Goal: Transaction & Acquisition: Purchase product/service

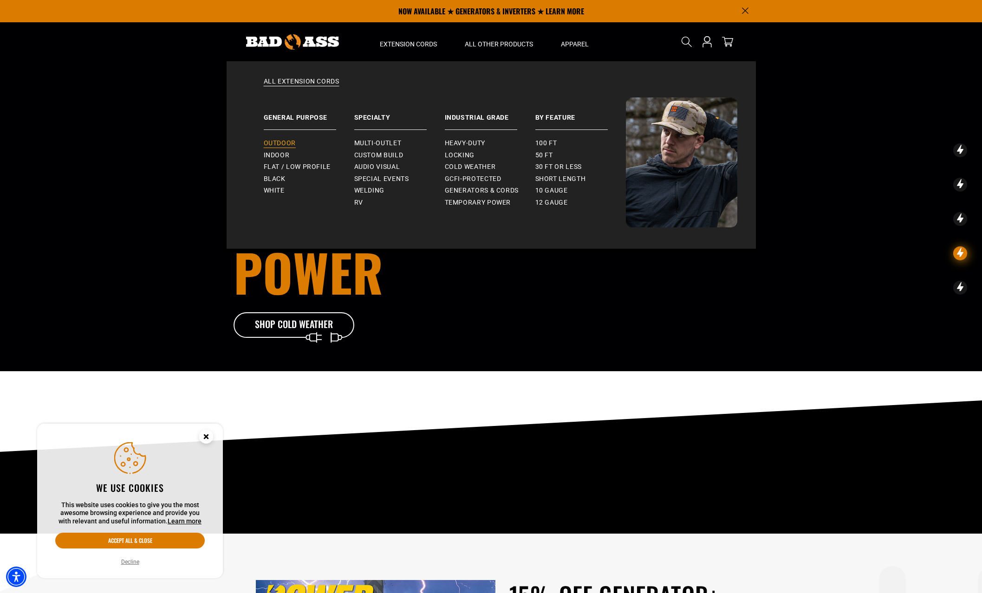
click at [280, 143] on span "Outdoor" at bounding box center [280, 143] width 32 height 8
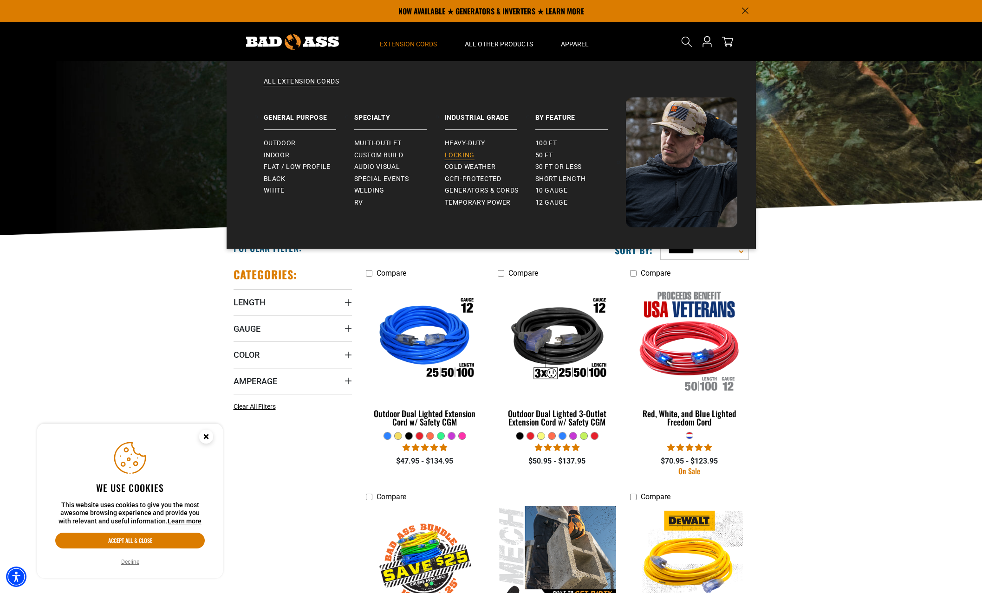
click at [465, 155] on span "Locking" at bounding box center [460, 155] width 30 height 8
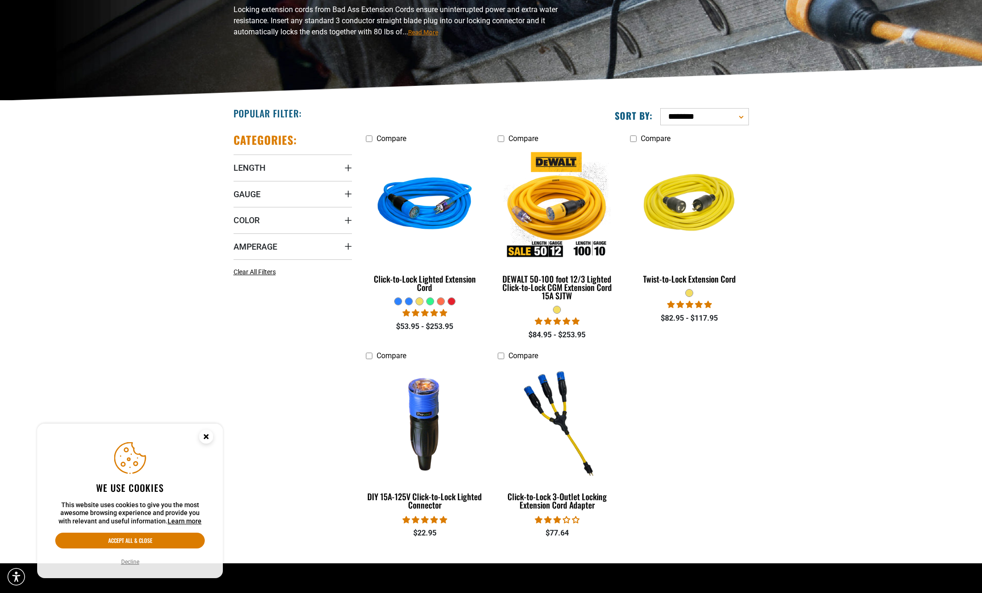
scroll to position [139, 0]
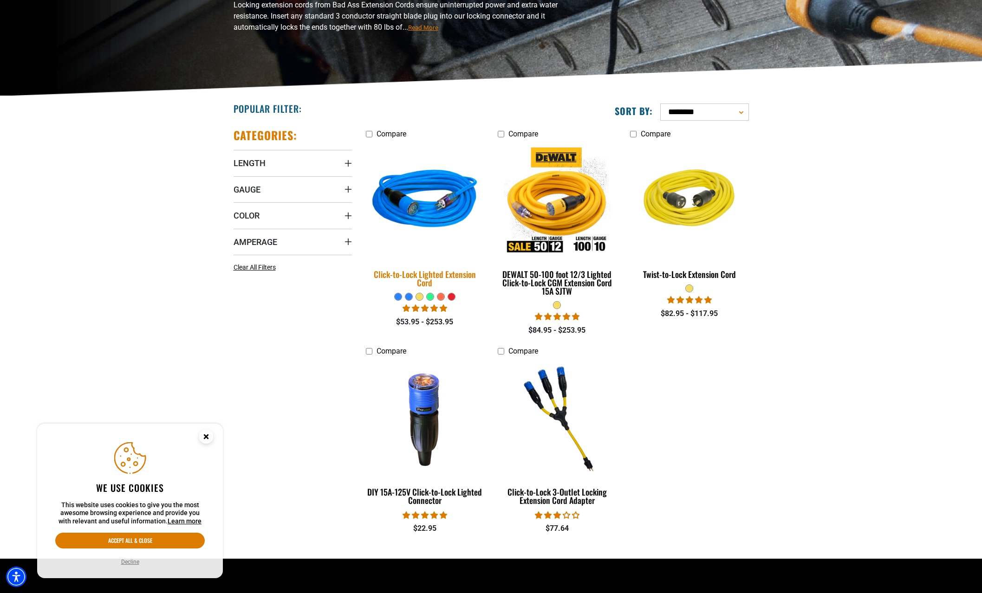
click at [436, 275] on div "Click-to-Lock Lighted Extension Cord" at bounding box center [425, 278] width 118 height 17
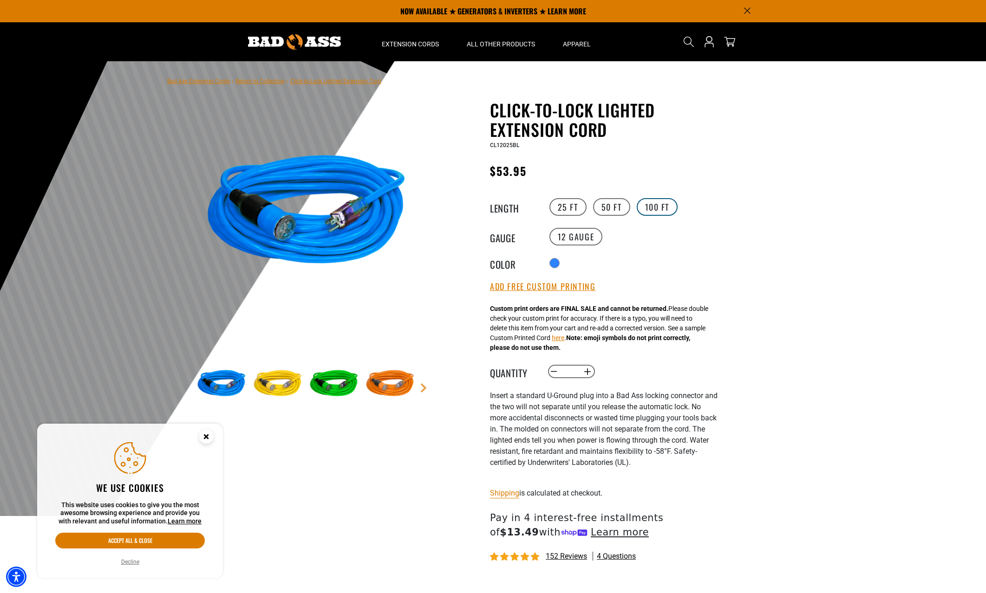
click at [663, 203] on label "100 FT" at bounding box center [657, 207] width 41 height 18
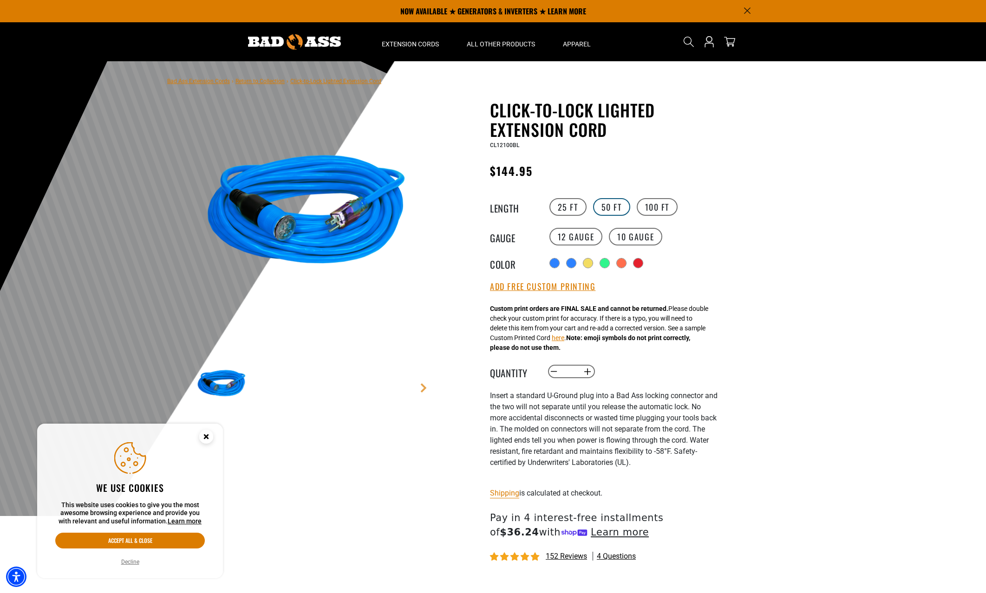
click at [614, 206] on label "50 FT" at bounding box center [611, 207] width 37 height 18
click at [576, 264] on div "products.product.variant_sold_out_or_unavailable" at bounding box center [571, 264] width 9 height 9
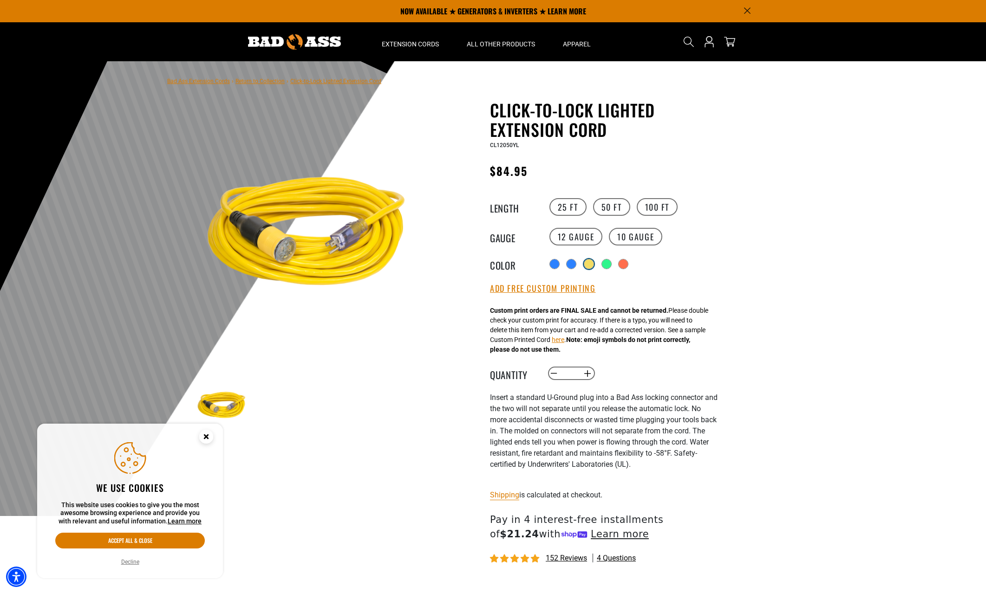
click at [593, 264] on div "products.product.variant_sold_out_or_unavailable" at bounding box center [588, 264] width 9 height 9
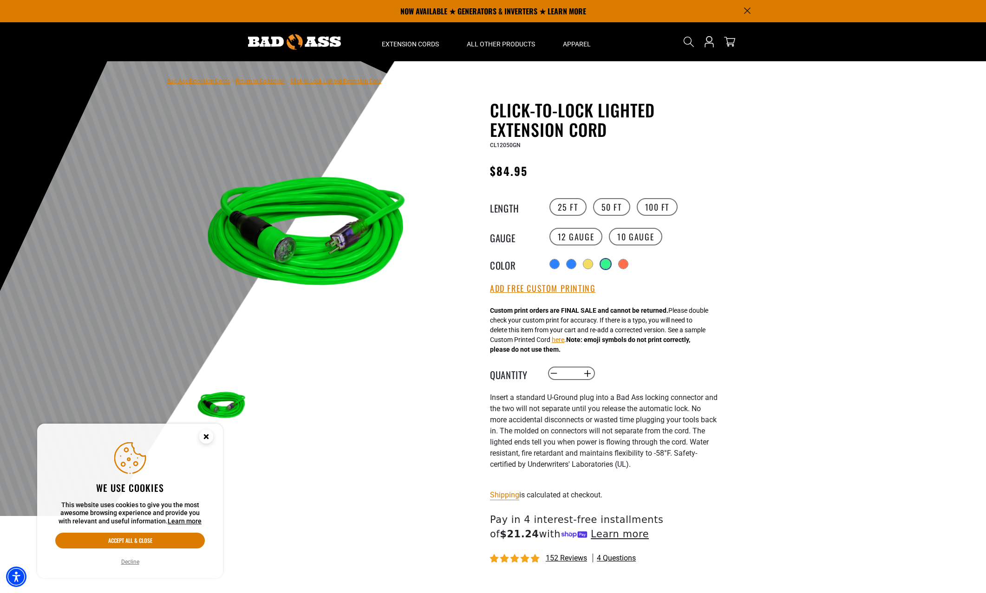
click at [606, 265] on div "products.product.variant_sold_out_or_unavailable" at bounding box center [605, 264] width 9 height 9
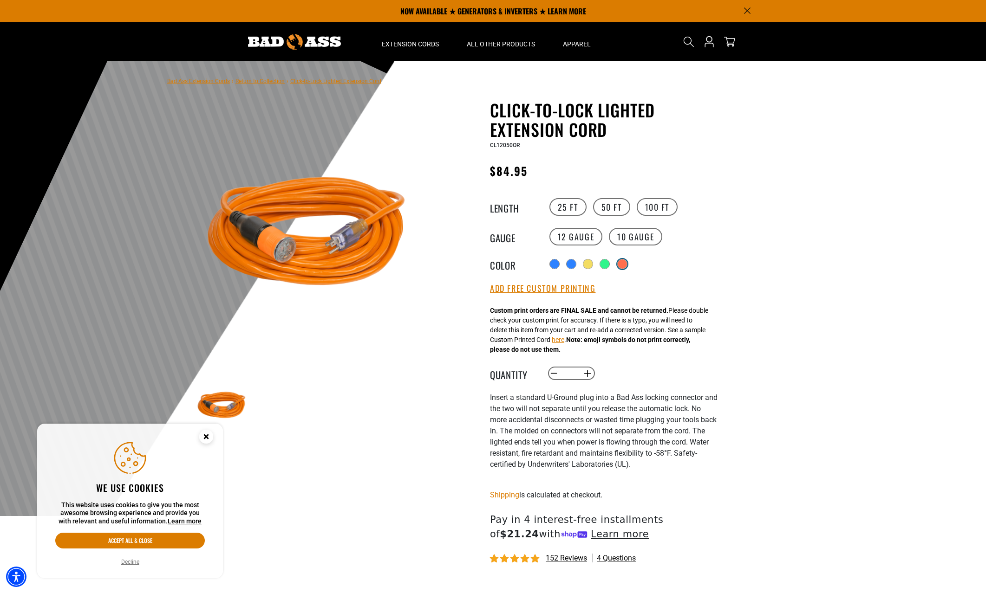
click at [627, 264] on div "products.product.variant_sold_out_or_unavailable" at bounding box center [622, 264] width 9 height 9
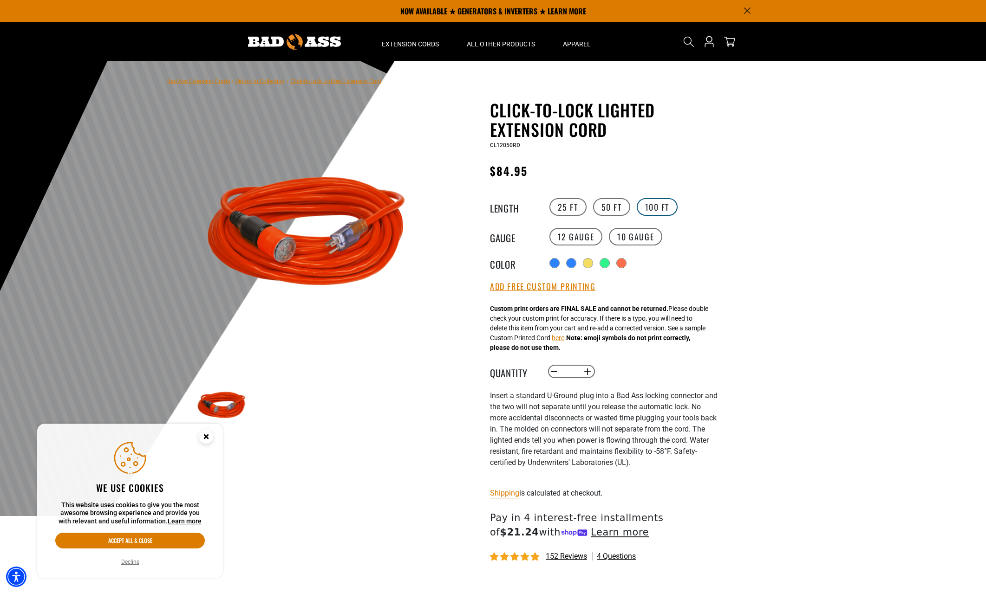
click at [654, 208] on label "100 FT" at bounding box center [657, 207] width 41 height 18
click at [633, 238] on label "10 Gauge products.product.variant_sold_out_or_unavailable" at bounding box center [635, 237] width 53 height 18
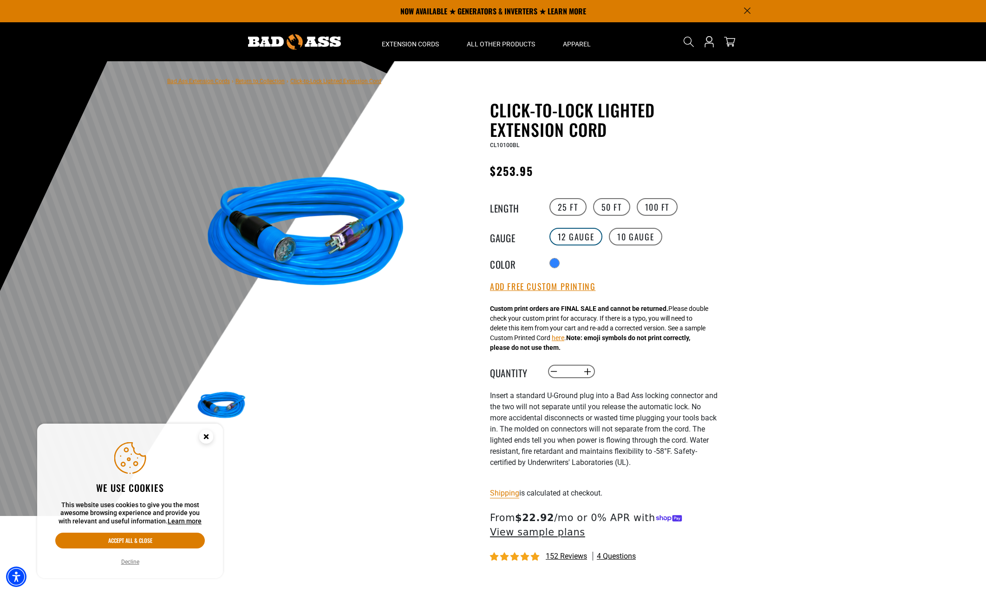
click at [570, 235] on label "12 Gauge" at bounding box center [575, 237] width 53 height 18
click at [575, 262] on div "products.product.variant_sold_out_or_unavailable" at bounding box center [571, 264] width 9 height 9
click at [573, 266] on div "products.product.variant_sold_out_or_unavailable" at bounding box center [571, 264] width 9 height 9
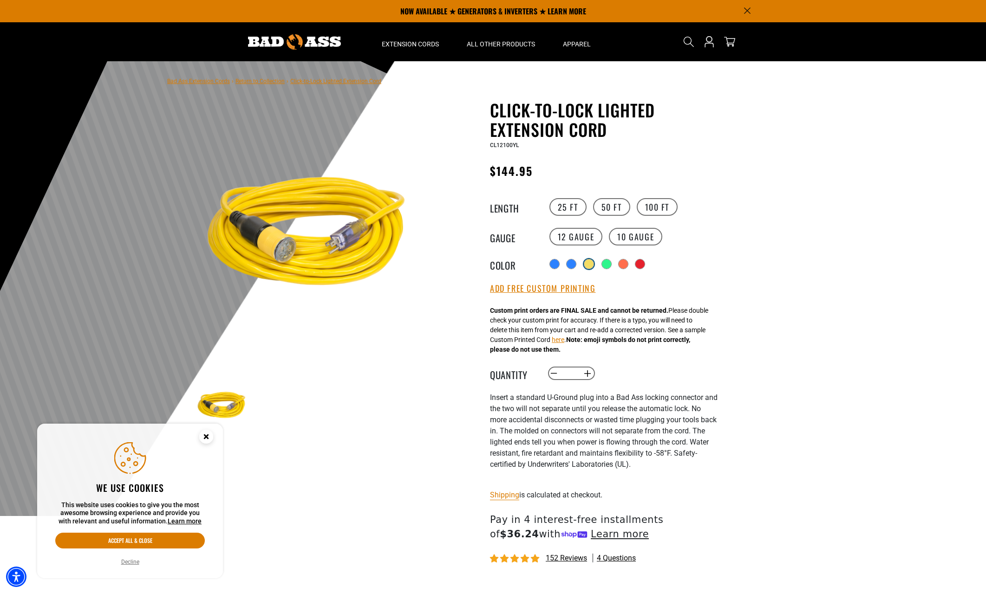
click at [592, 265] on div "products.product.variant_sold_out_or_unavailable" at bounding box center [588, 264] width 9 height 9
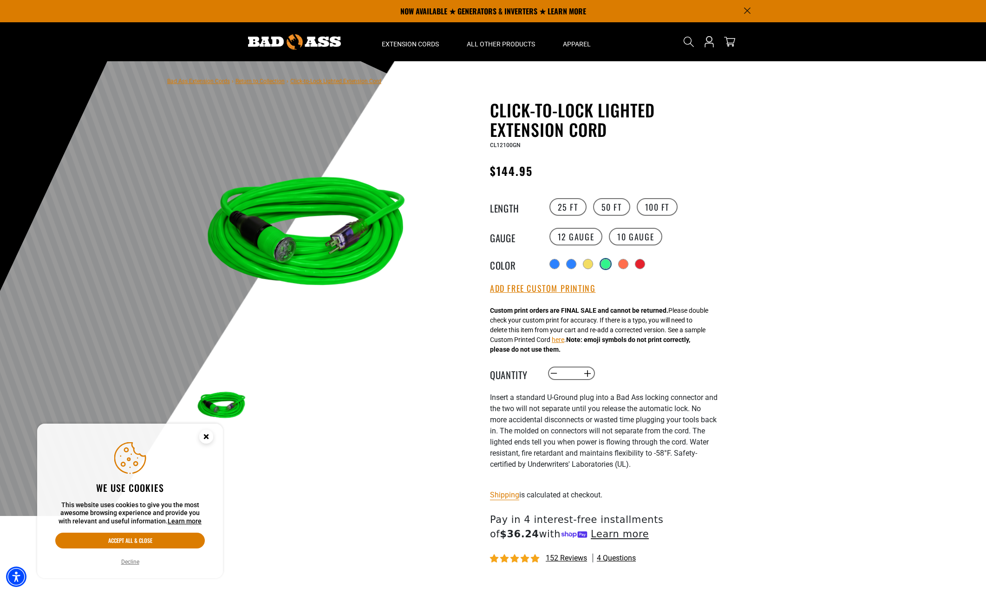
click at [609, 265] on div "products.product.variant_sold_out_or_unavailable" at bounding box center [605, 264] width 9 height 9
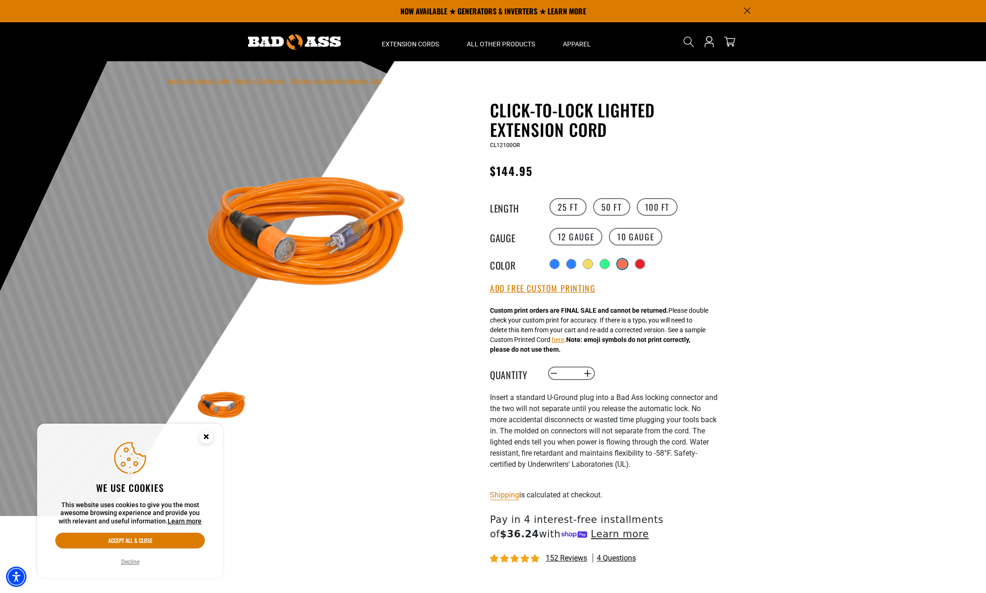
click at [624, 263] on div "products.product.variant_sold_out_or_unavailable" at bounding box center [622, 264] width 9 height 9
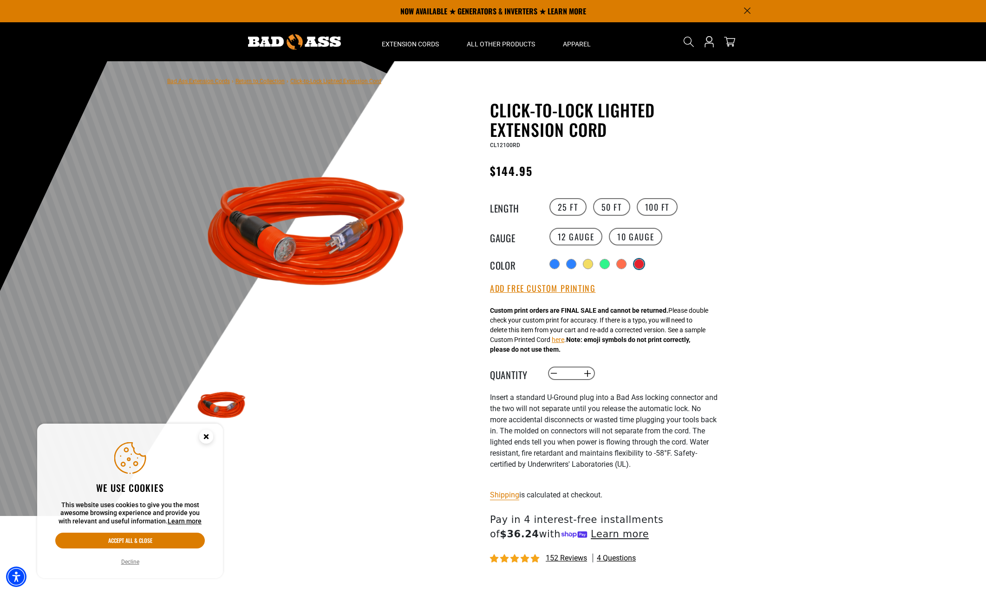
click at [639, 265] on div "products.product.variant_sold_out_or_unavailable" at bounding box center [638, 264] width 9 height 9
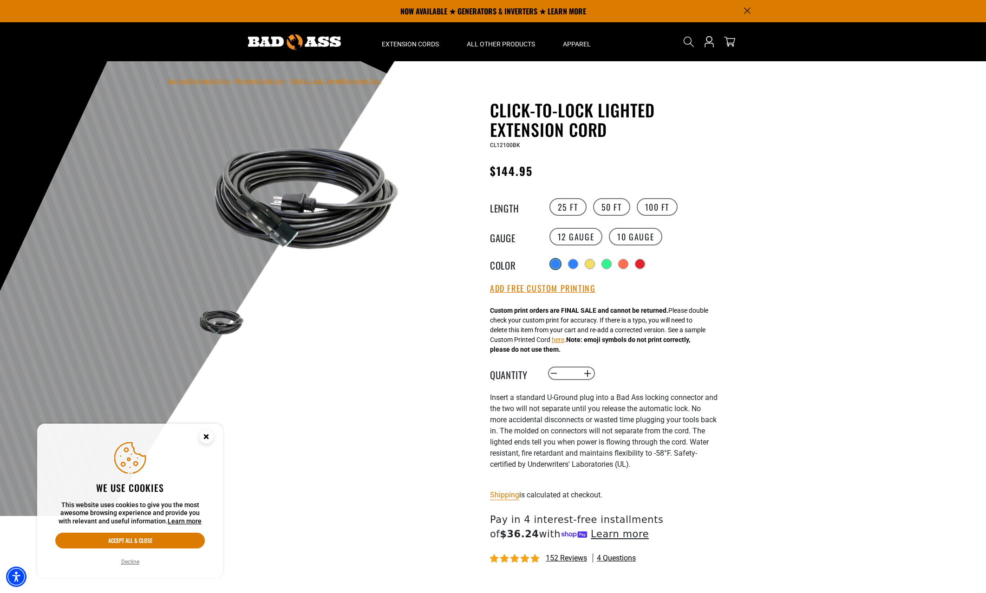
click at [557, 261] on div at bounding box center [555, 264] width 9 height 9
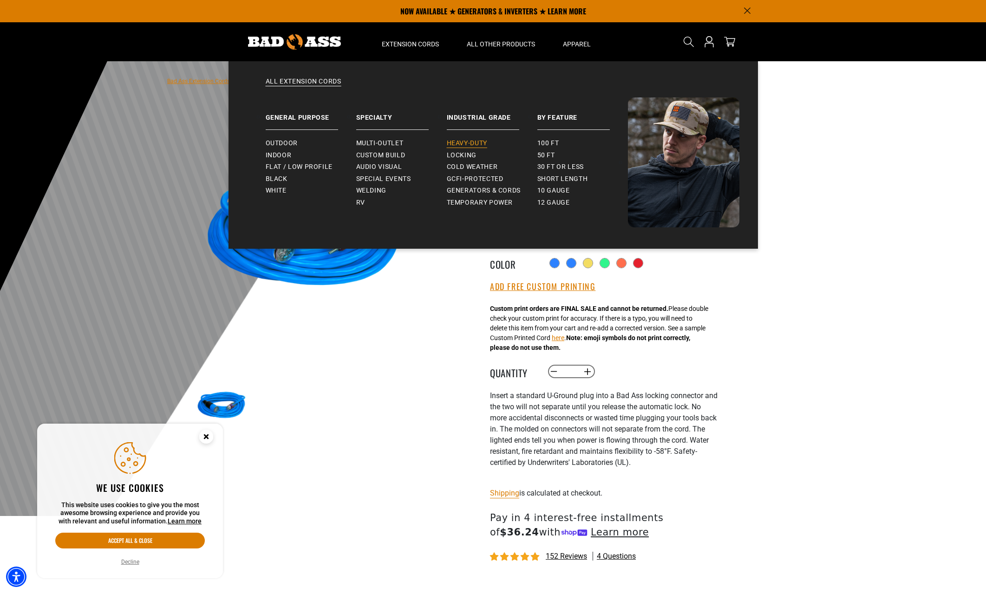
click at [471, 143] on span "Heavy-Duty" at bounding box center [467, 143] width 40 height 8
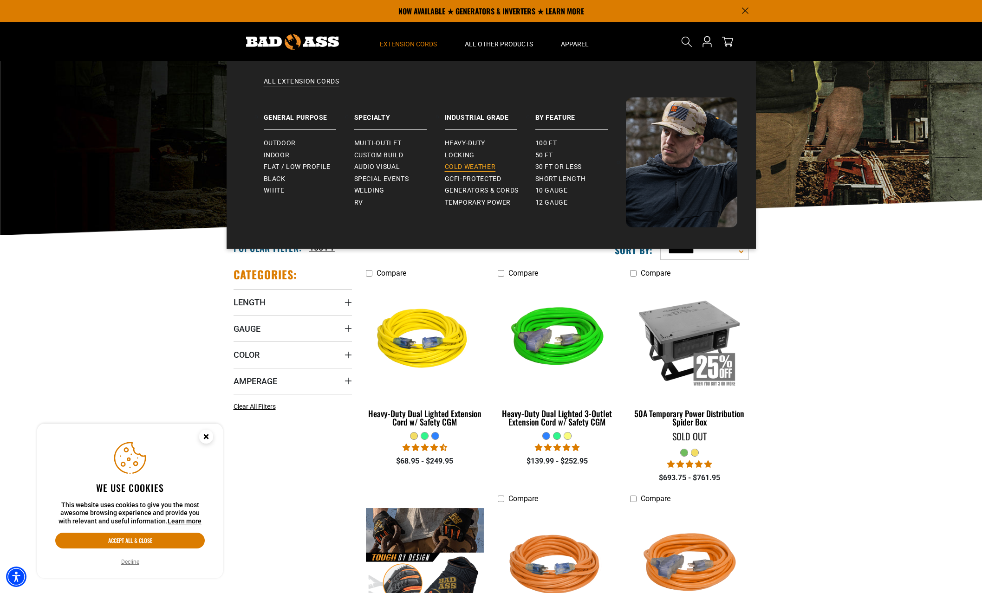
click at [455, 163] on link "Cold Weather" at bounding box center [490, 167] width 91 height 12
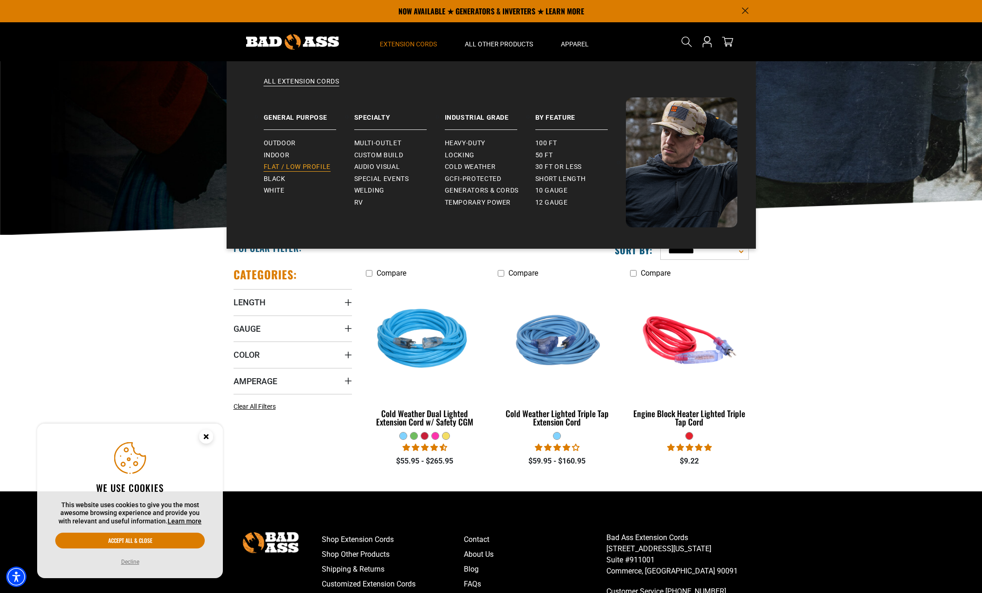
click at [318, 167] on span "Flat / Low Profile" at bounding box center [297, 167] width 67 height 8
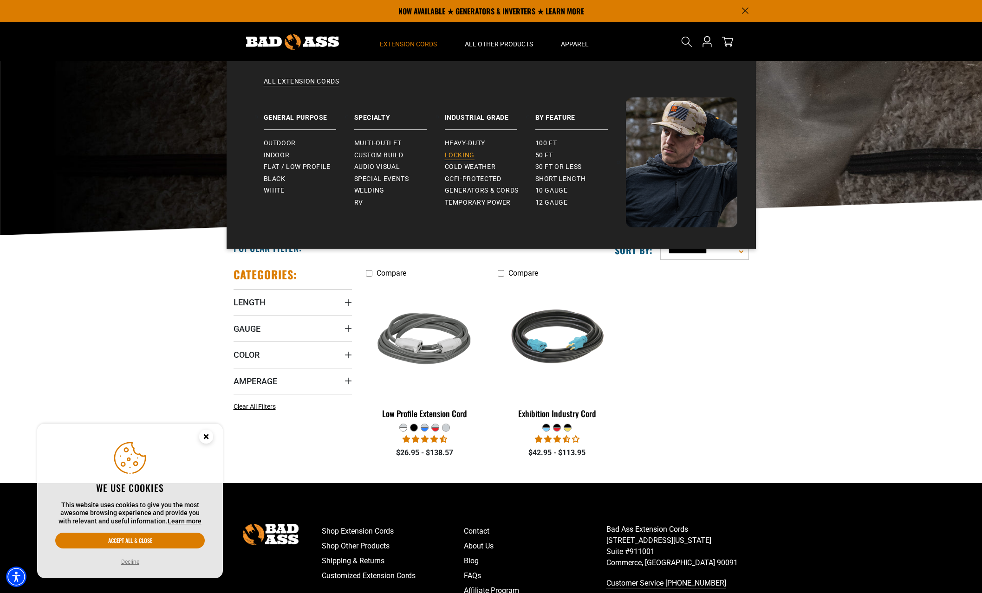
click at [468, 156] on span "Locking" at bounding box center [460, 155] width 30 height 8
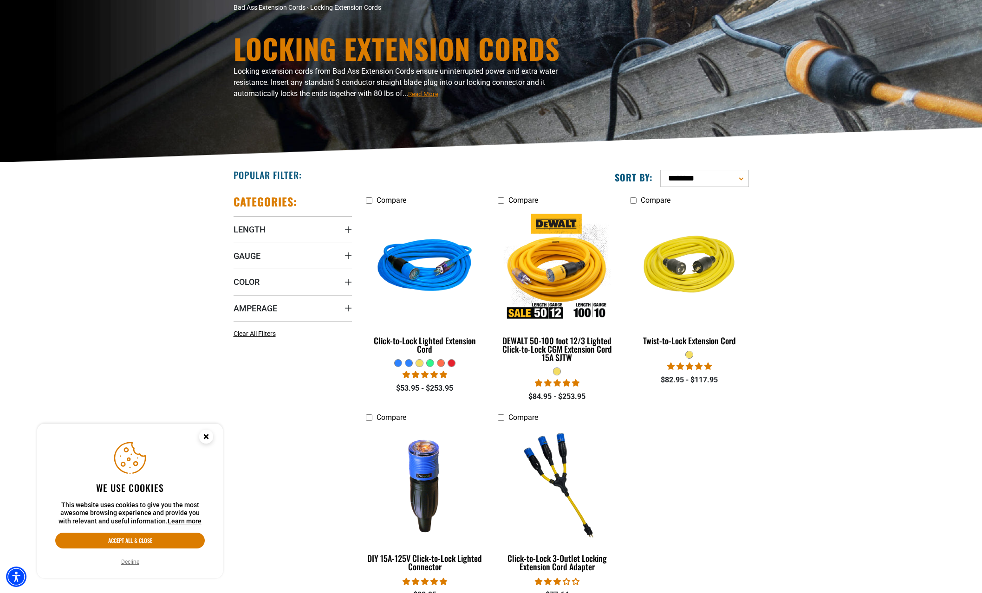
scroll to position [186, 0]
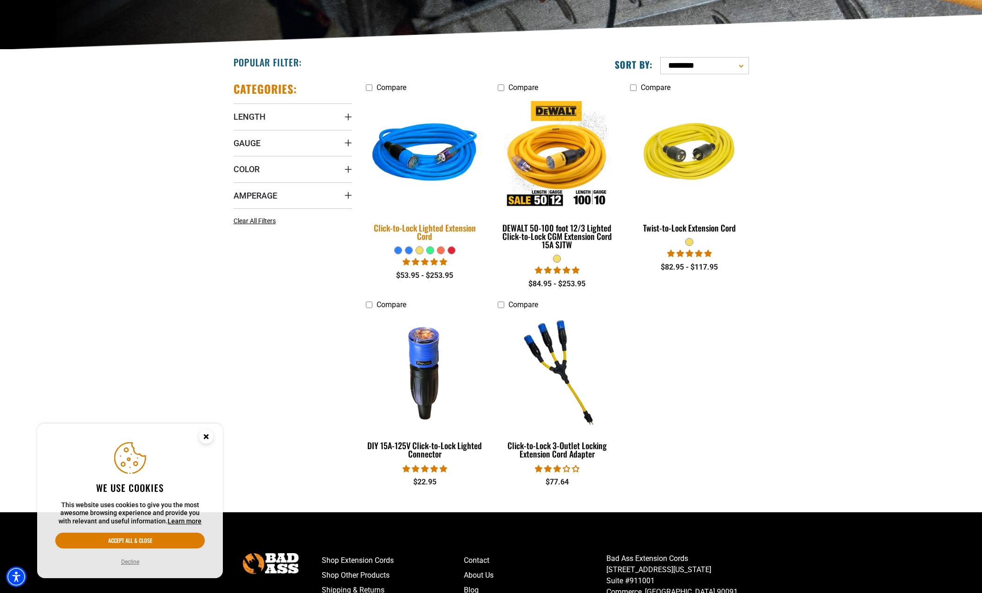
click at [420, 234] on div "Click-to-Lock Lighted Extension Cord" at bounding box center [425, 232] width 118 height 17
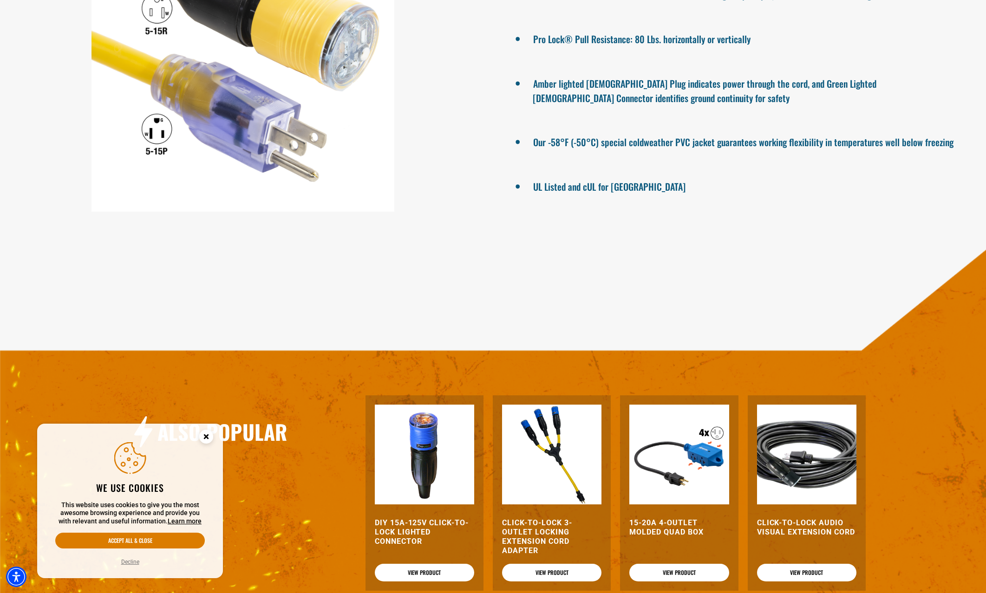
scroll to position [1022, 0]
